Goal: Transaction & Acquisition: Purchase product/service

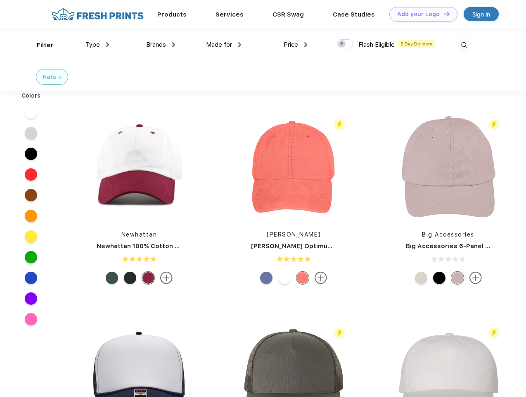
scroll to position [0, 0]
click at [421, 14] on link "Add your Logo Design Tool" at bounding box center [424, 14] width 68 height 14
click at [0, 0] on div "Design Tool" at bounding box center [0, 0] width 0 height 0
click at [443, 14] on link "Add your Logo Design Tool" at bounding box center [424, 14] width 68 height 14
click at [40, 45] on div "Filter" at bounding box center [45, 45] width 17 height 10
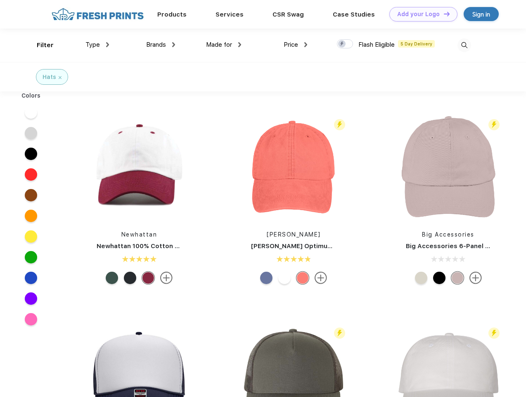
click at [98, 45] on span "Type" at bounding box center [93, 44] width 14 height 7
click at [161, 45] on span "Brands" at bounding box center [156, 44] width 20 height 7
click at [224, 45] on span "Made for" at bounding box center [219, 44] width 26 height 7
click at [296, 45] on span "Price" at bounding box center [291, 44] width 14 height 7
click at [345, 44] on div at bounding box center [345, 43] width 16 height 9
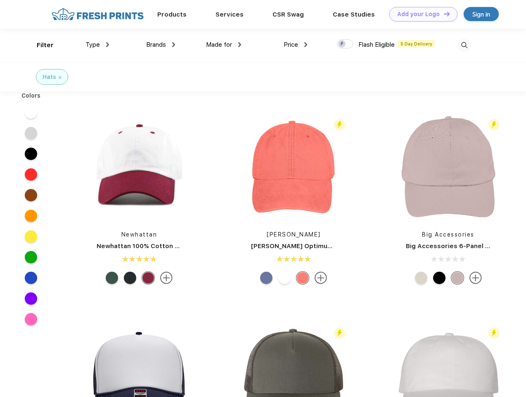
click at [343, 44] on input "checkbox" at bounding box center [339, 41] width 5 height 5
click at [464, 45] on img at bounding box center [465, 45] width 14 height 14
